Goal: Information Seeking & Learning: Check status

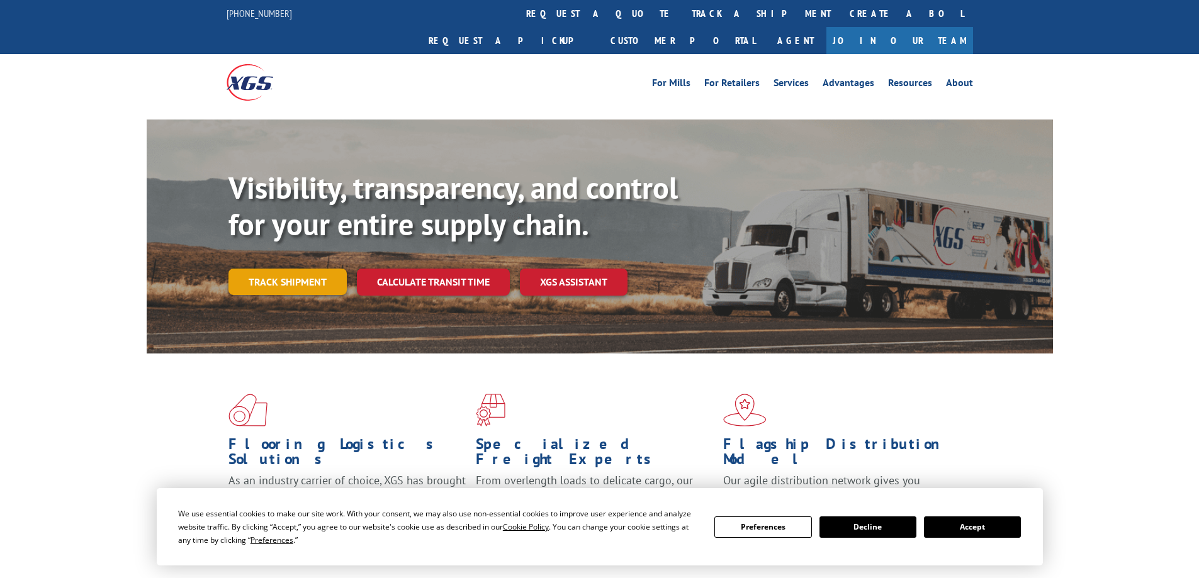
click at [308, 269] on link "Track shipment" at bounding box center [287, 282] width 118 height 26
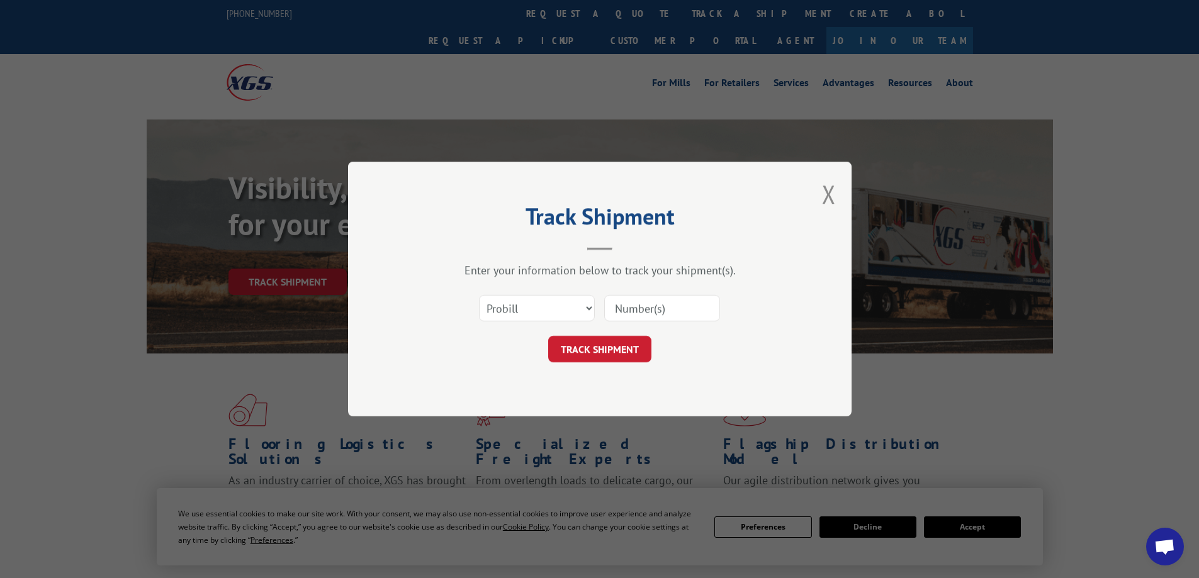
click at [647, 312] on input at bounding box center [662, 308] width 116 height 26
paste input "17638158"
type input "17638158"
click button "TRACK SHIPMENT" at bounding box center [599, 349] width 103 height 26
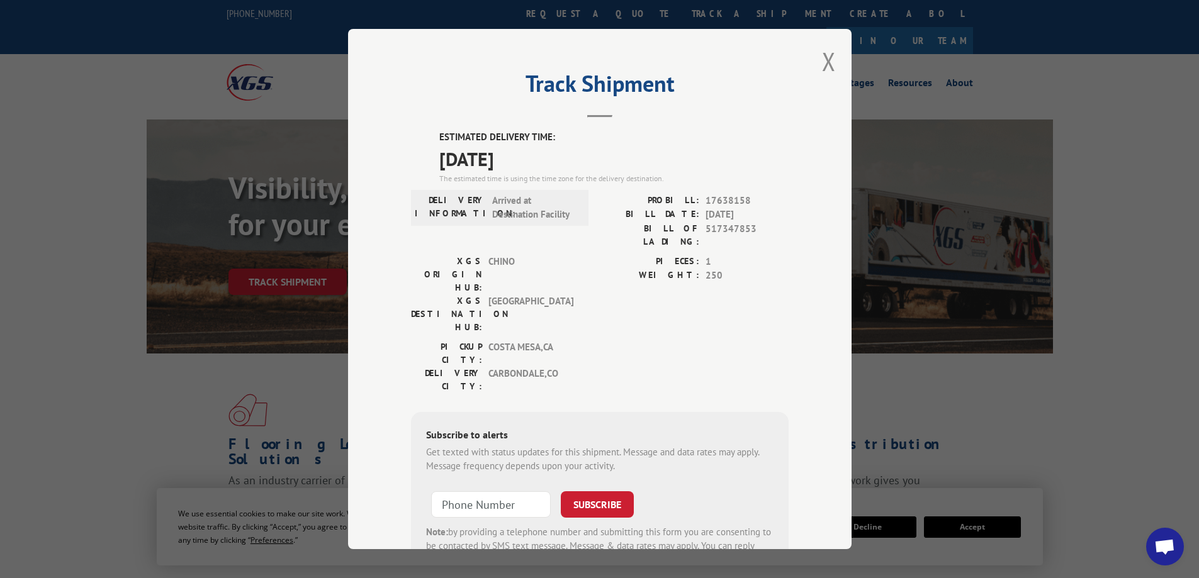
click at [81, 537] on div "Track Shipment ESTIMATED DELIVERY TIME: [DATE] The estimated time is using the …" at bounding box center [599, 289] width 1199 height 578
click at [822, 62] on button "Close modal" at bounding box center [829, 61] width 14 height 33
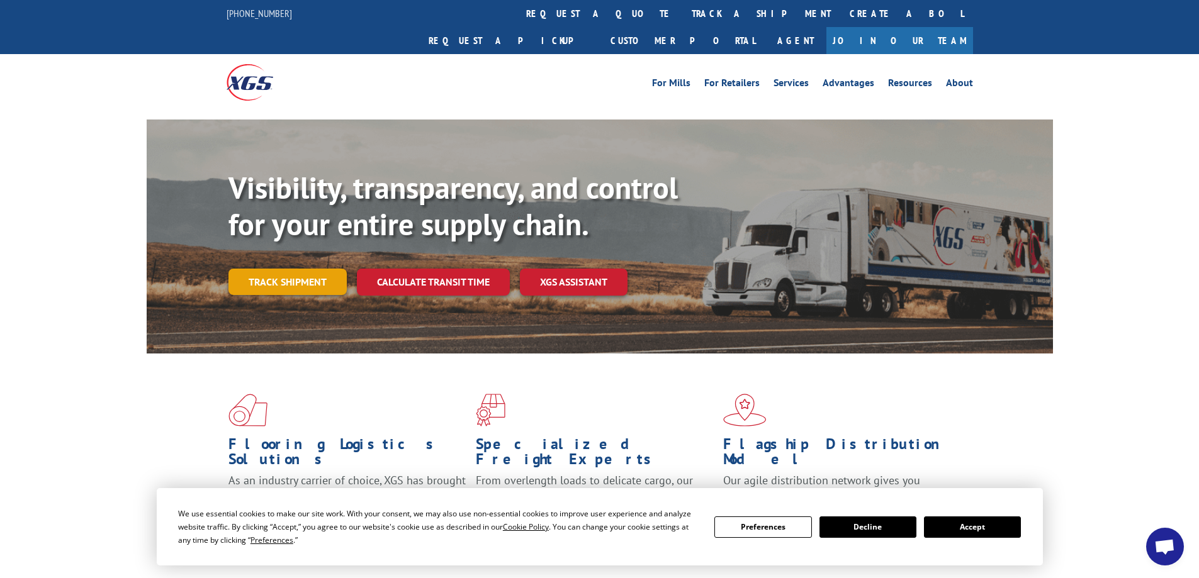
click at [268, 269] on link "Track shipment" at bounding box center [287, 282] width 118 height 26
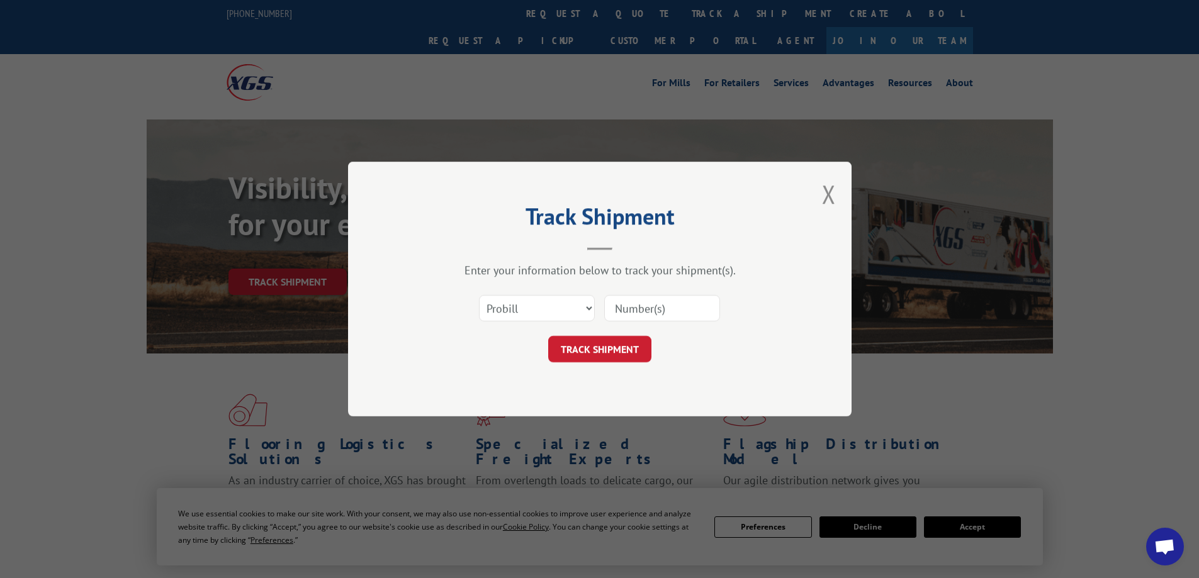
click at [645, 307] on input at bounding box center [662, 308] width 116 height 26
paste input "17638158"
type input "17638158"
click button "TRACK SHIPMENT" at bounding box center [599, 349] width 103 height 26
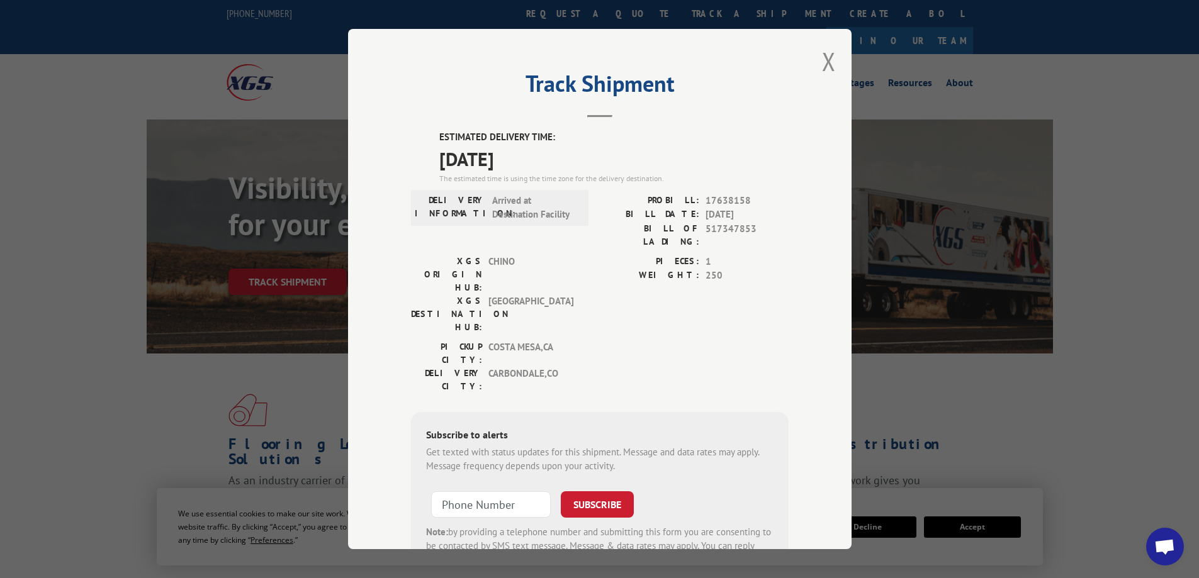
click at [826, 66] on button "Close modal" at bounding box center [829, 61] width 14 height 33
